Goal: Transaction & Acquisition: Download file/media

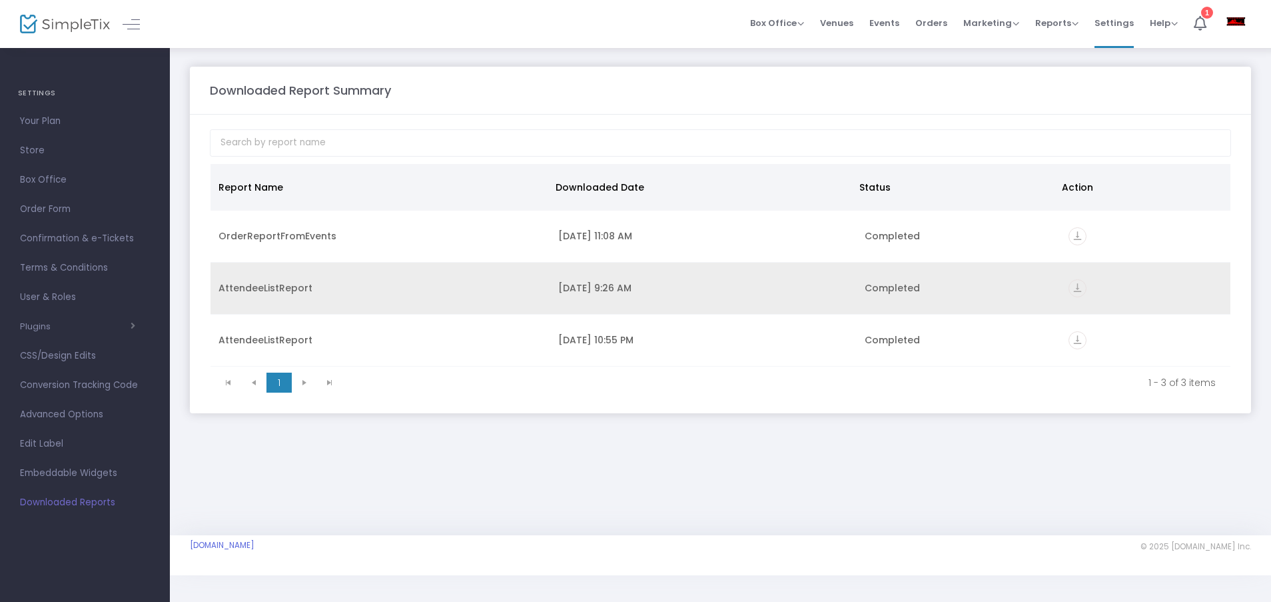
click at [1073, 289] on icon "vertical_align_bottom" at bounding box center [1078, 288] width 18 height 18
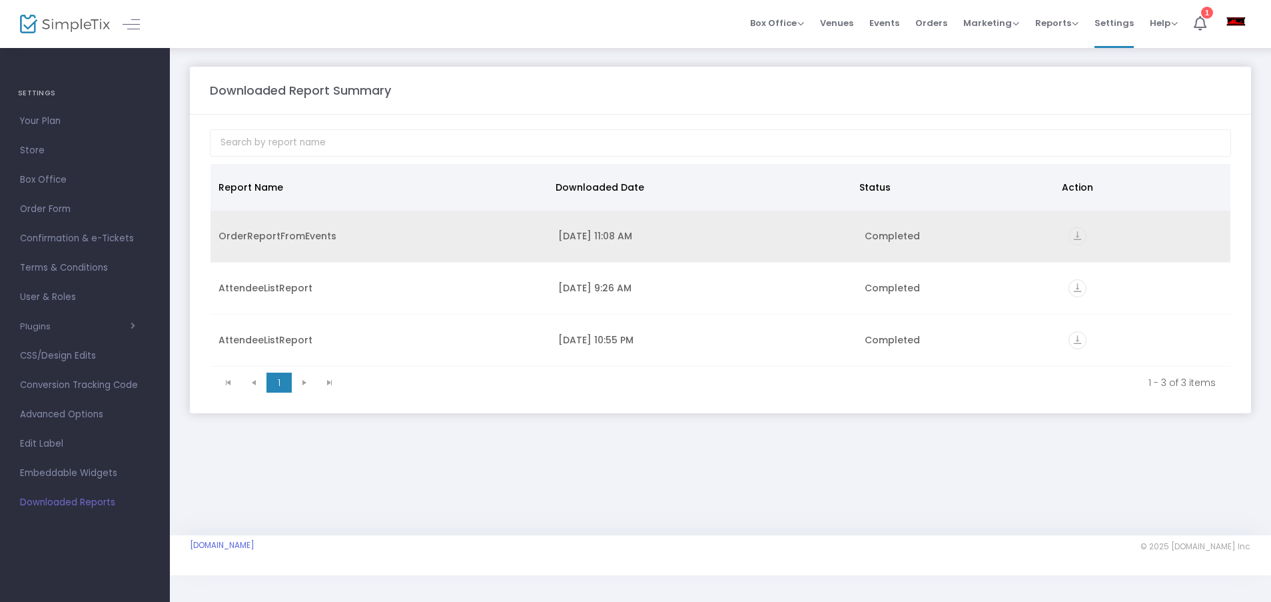
click at [273, 235] on div "OrderReportFromEvents" at bounding box center [381, 235] width 324 height 13
click at [1072, 230] on icon "vertical_align_bottom" at bounding box center [1078, 236] width 18 height 18
